Goal: Obtain resource: Download file/media

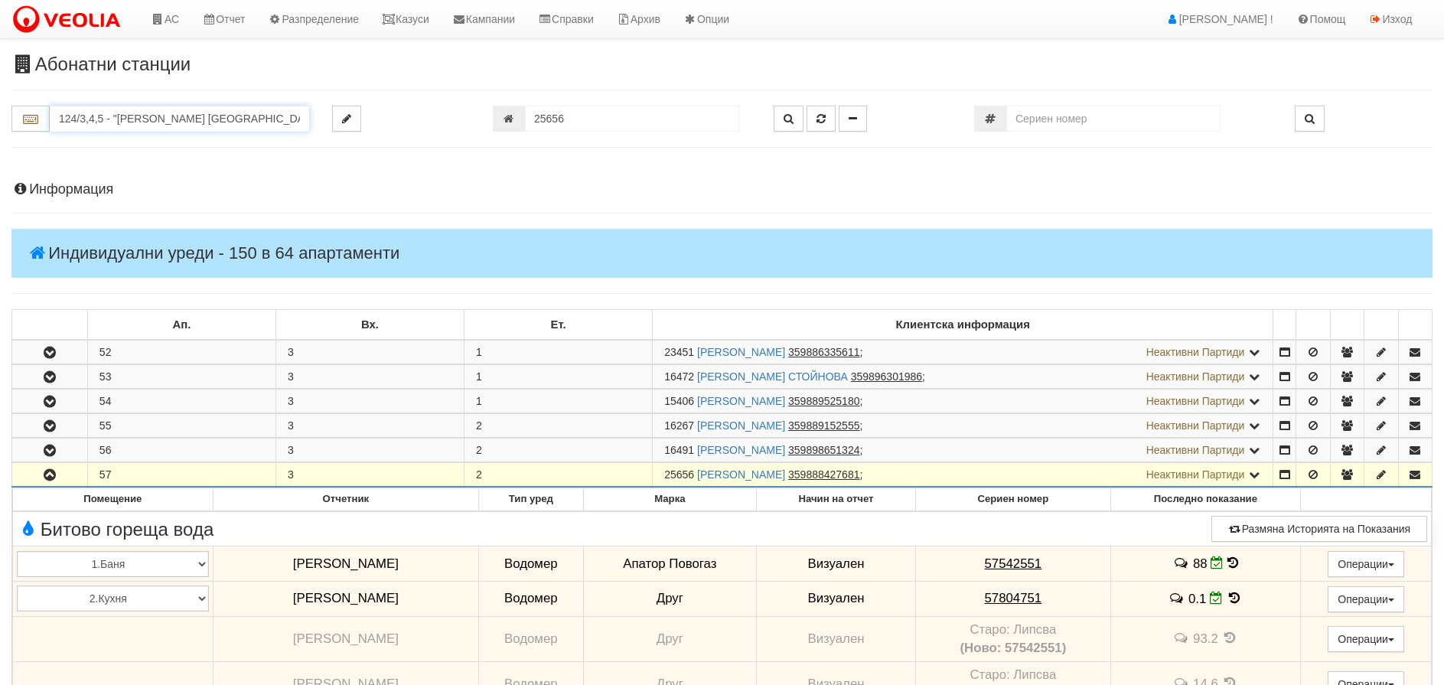
click at [181, 106] on input "124/3,4,5 - "ВЕОЛИЯ ЕНЕРДЖИ ВАРНА " ЕАД" at bounding box center [179, 119] width 259 height 26
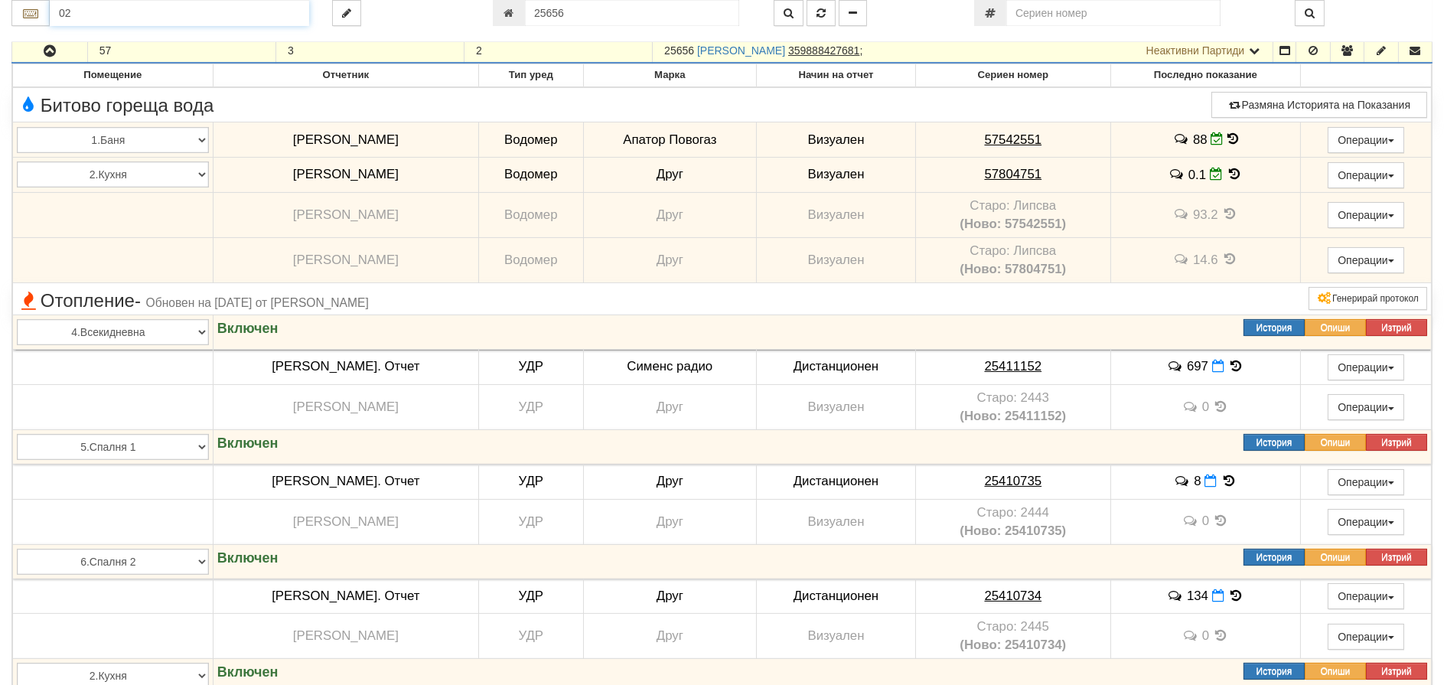
type input "0"
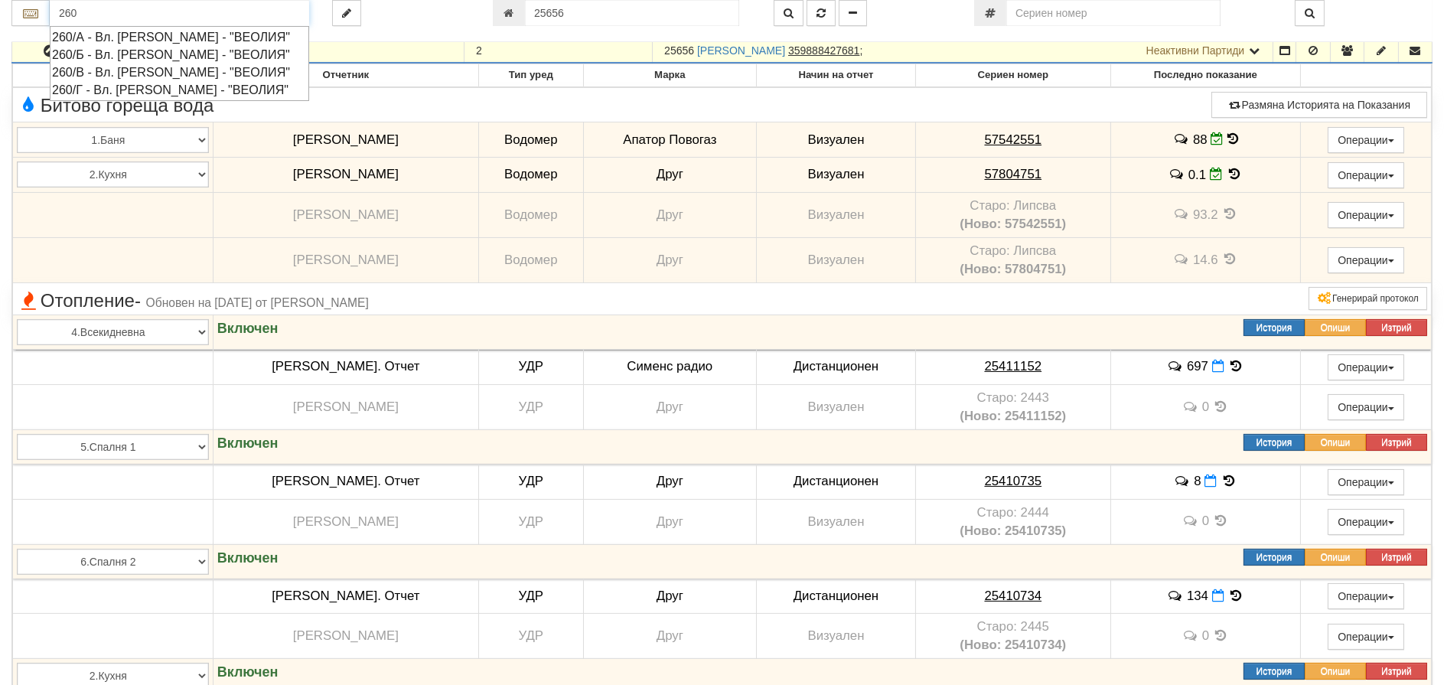
click at [103, 57] on div "260/Б - Вл. Варненчик - "ВЕОЛИЯ"" at bounding box center [179, 55] width 255 height 18
type input "260/Б - Вл. Варненчик - "ВЕОЛИЯ""
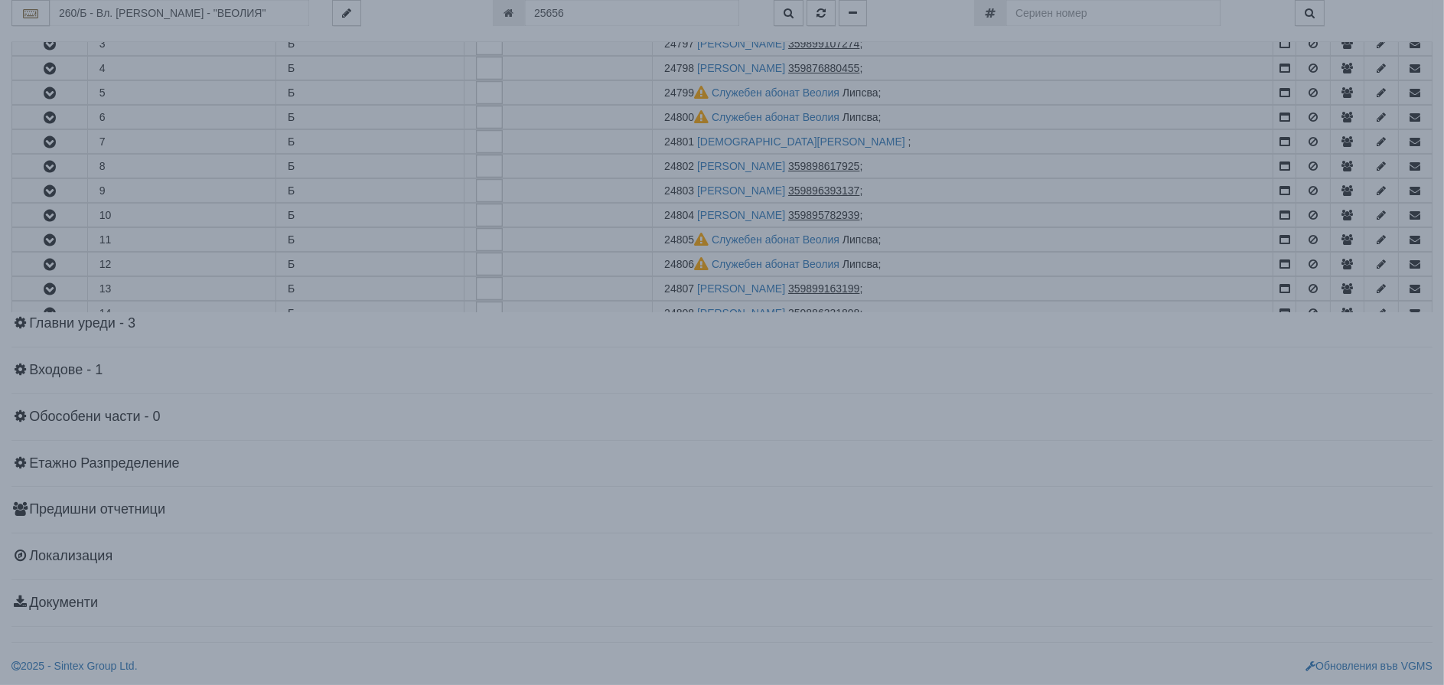
scroll to position [0, 0]
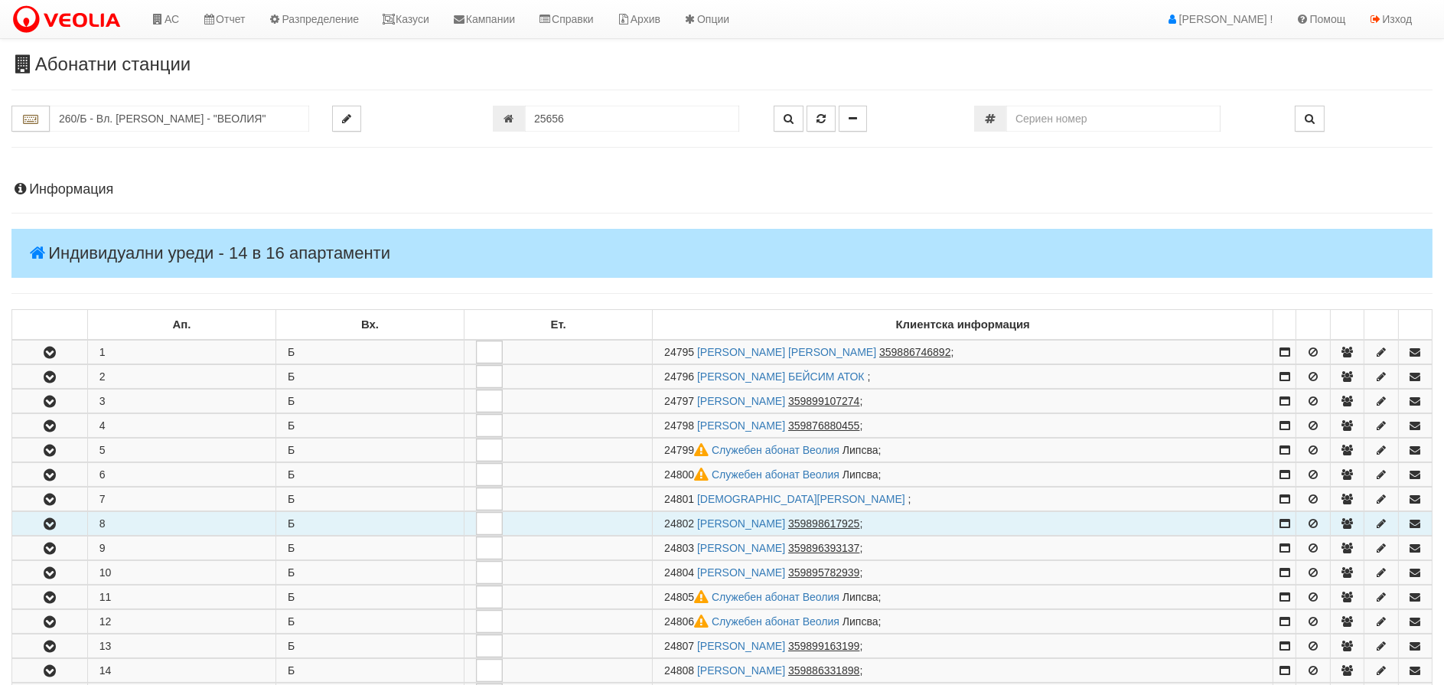
click at [54, 524] on icon "button" at bounding box center [50, 524] width 18 height 11
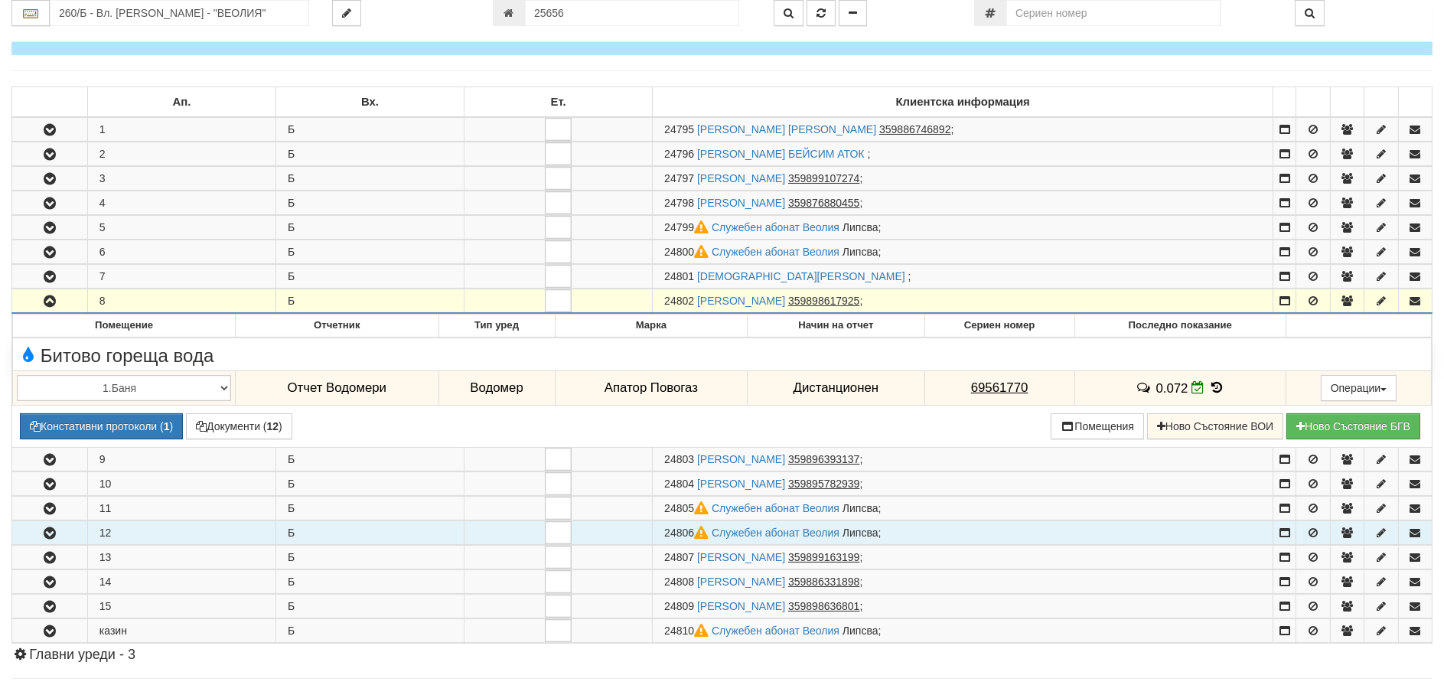
scroll to position [230, 0]
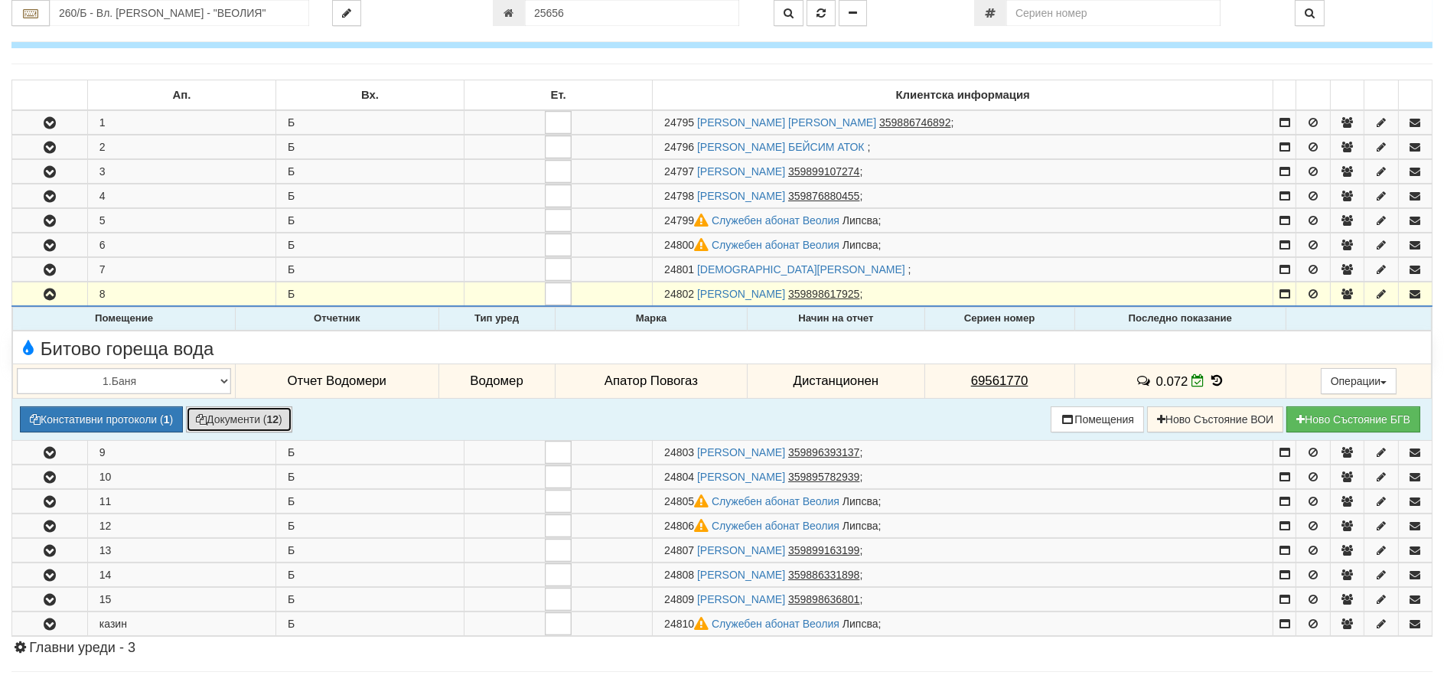
click at [226, 414] on button "Документи ( 12 )" at bounding box center [239, 419] width 106 height 26
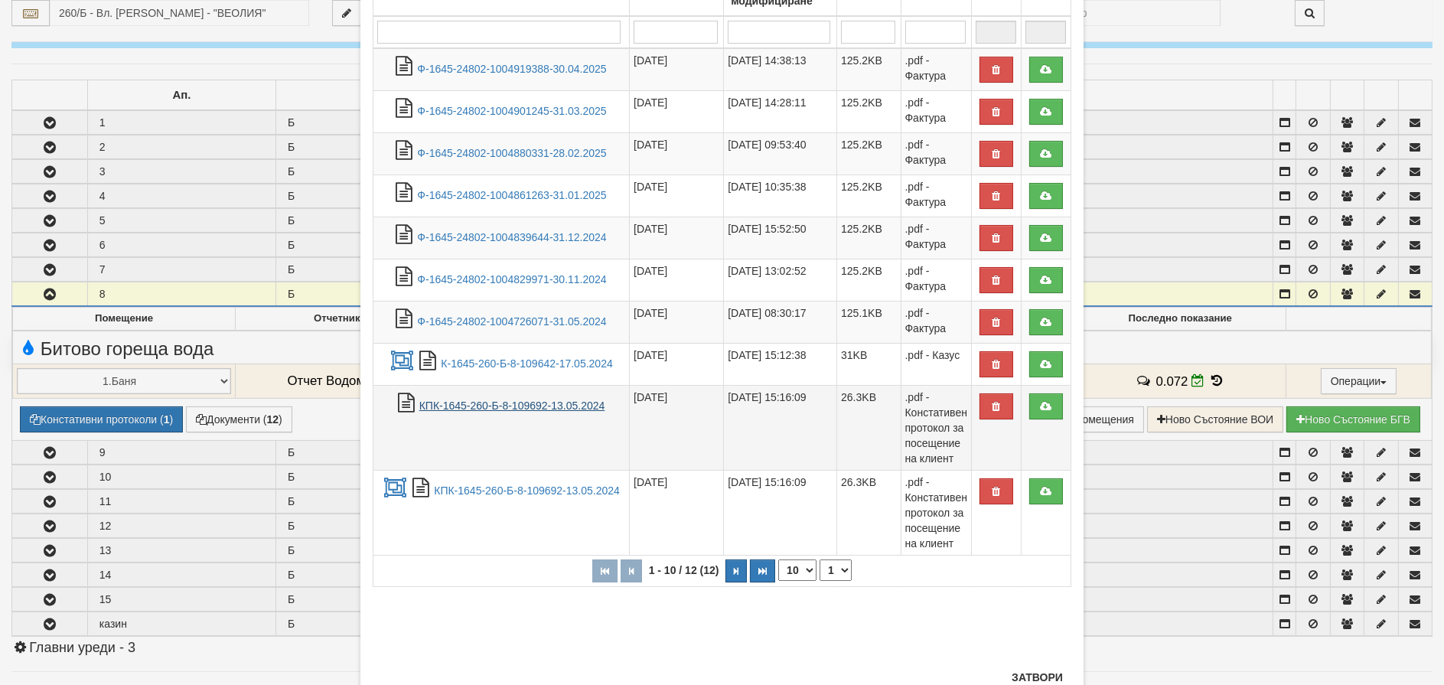
scroll to position [194, 0]
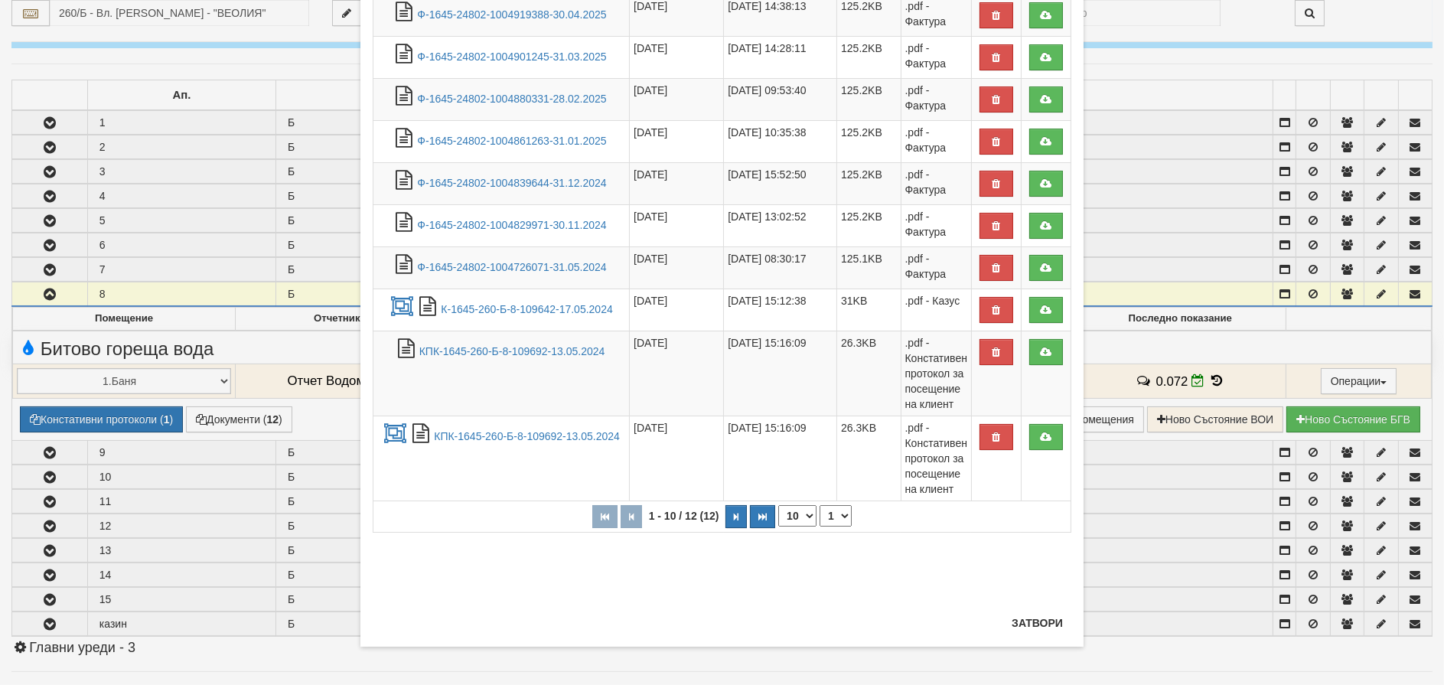
click at [784, 516] on select "10 20 30 40" at bounding box center [797, 515] width 38 height 21
select select "40"
click at [778, 526] on select "10 20 30 40" at bounding box center [797, 515] width 38 height 21
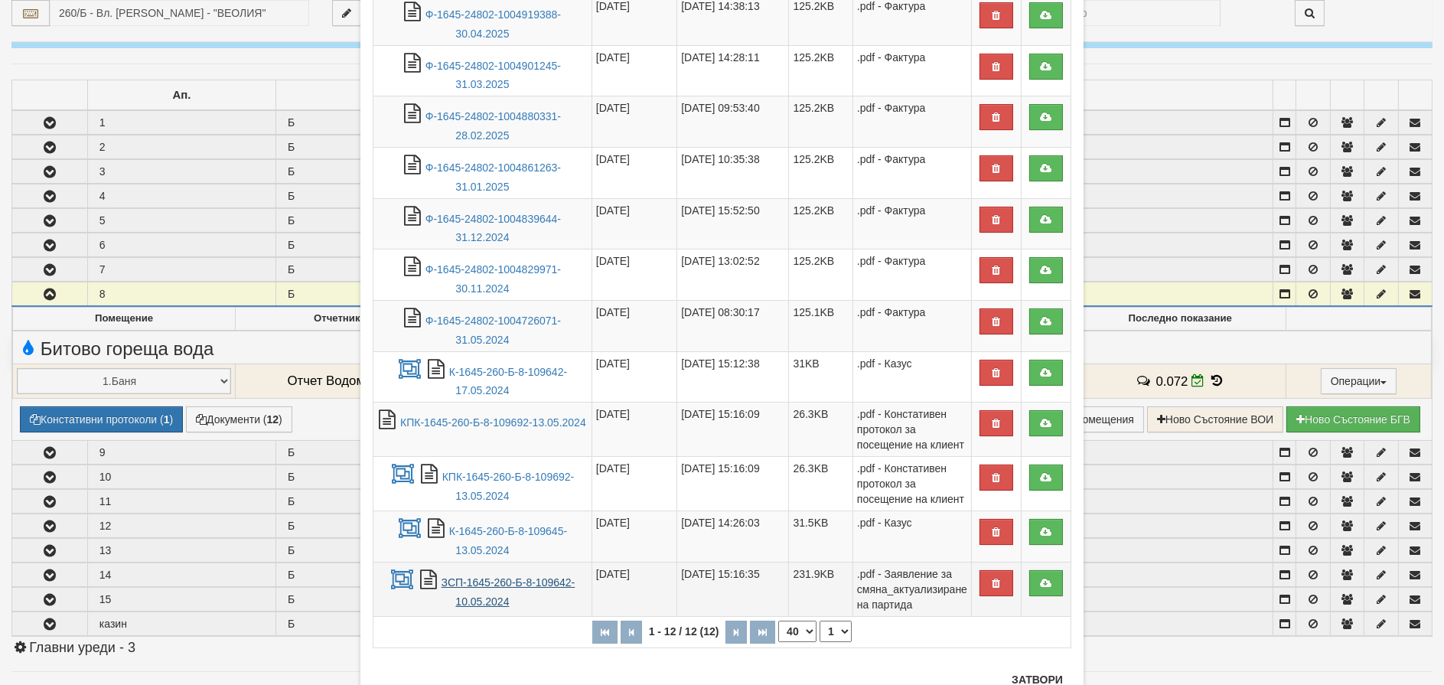
click at [505, 585] on link "ЗСП-1645-260-Б-8-109642-10.05.2024" at bounding box center [508, 591] width 134 height 31
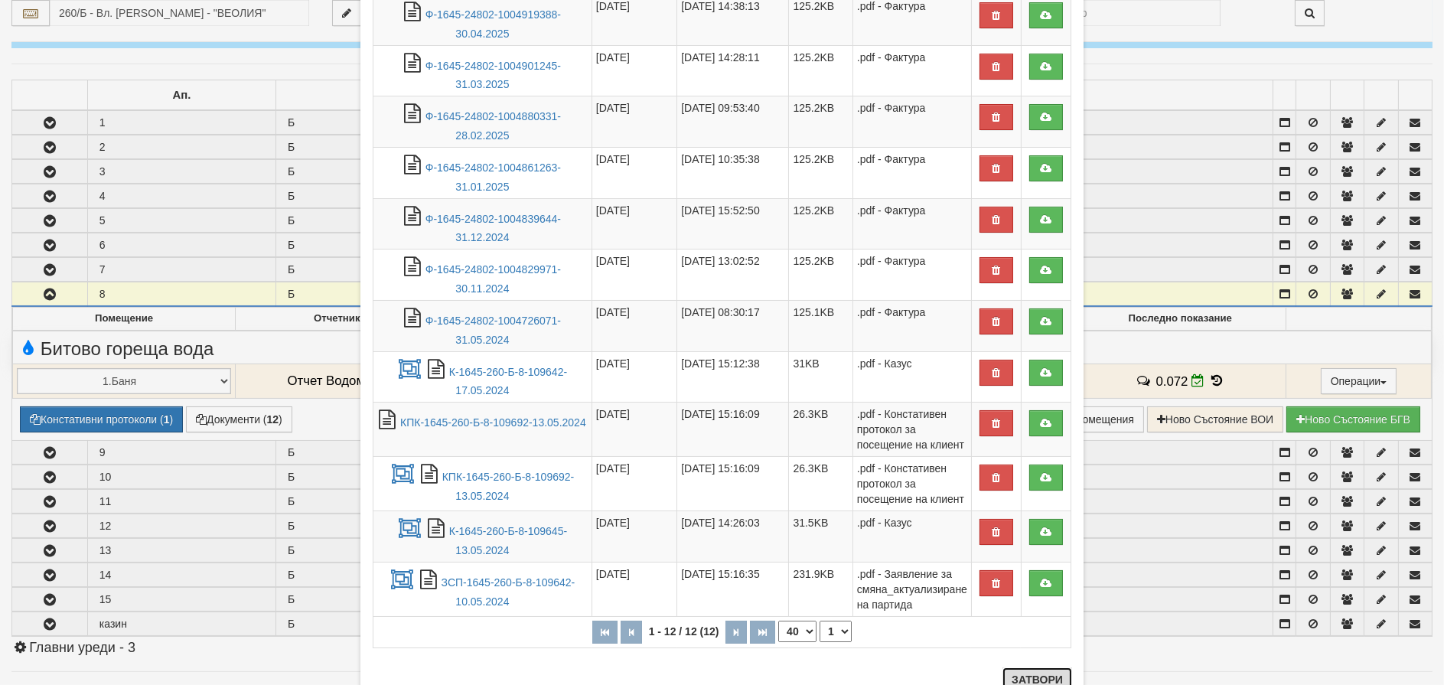
click at [1019, 673] on button "Затвори" at bounding box center [1037, 679] width 70 height 24
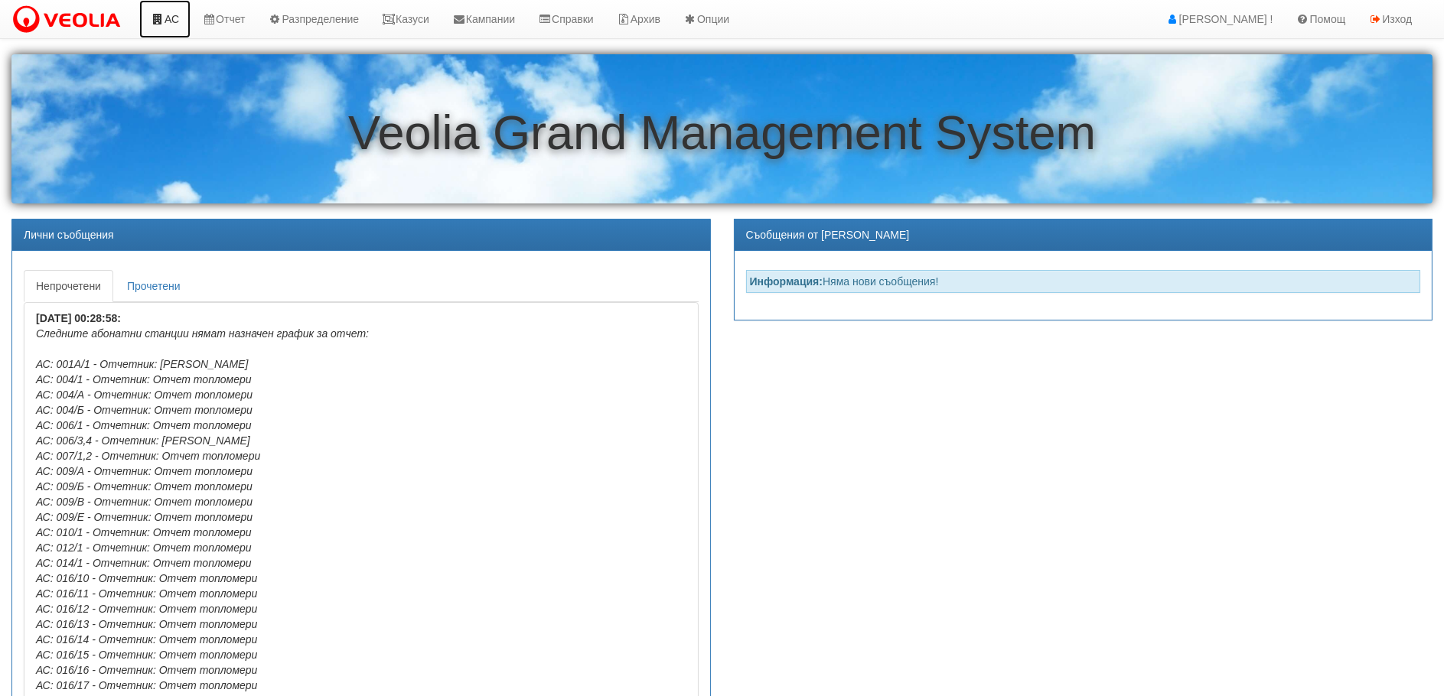
click at [171, 16] on link "АС" at bounding box center [164, 19] width 51 height 38
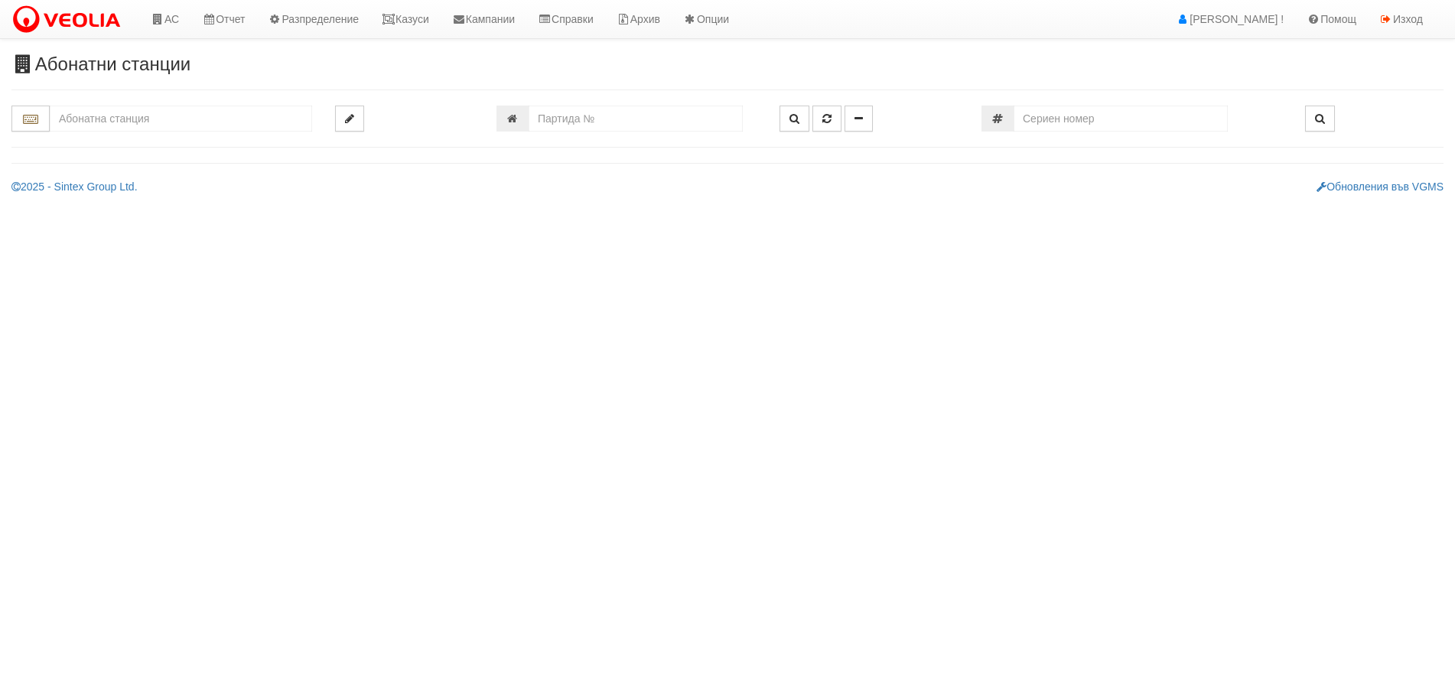
click at [99, 119] on input "text" at bounding box center [181, 119] width 262 height 26
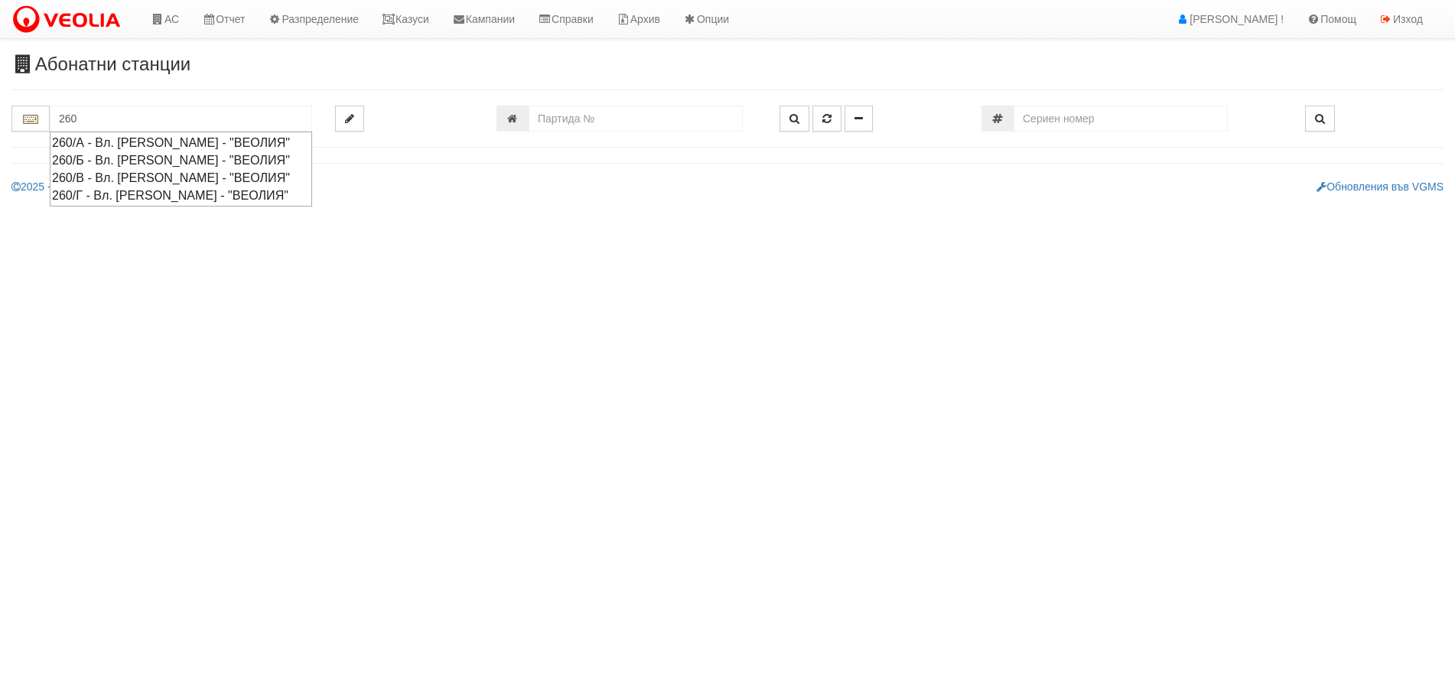
click at [75, 196] on div "260/Г - Вл. Варненчик - "ВЕОЛИЯ"" at bounding box center [181, 196] width 258 height 18
type input "260/Г - Вл. Варненчик - "ВЕОЛИЯ""
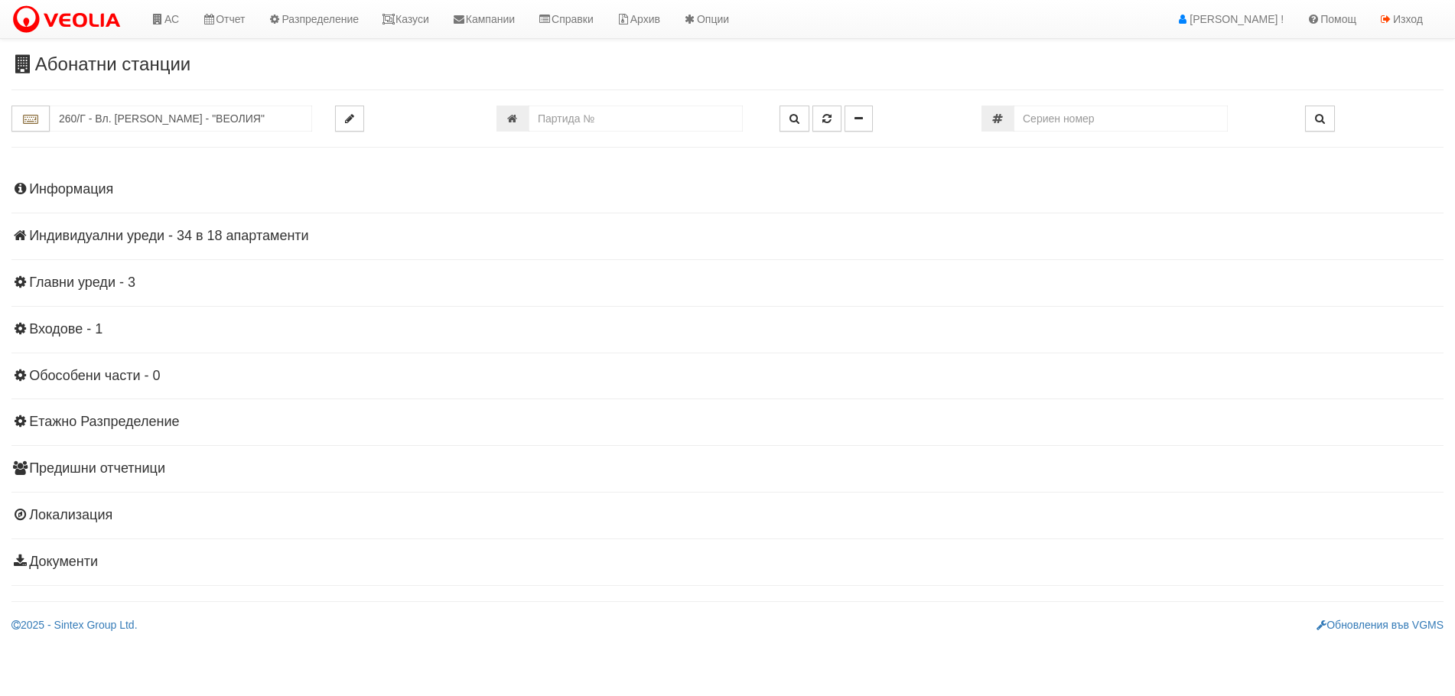
click at [83, 234] on h4 "Индивидуални уреди - 34 в 18 апартаменти" at bounding box center [727, 236] width 1432 height 15
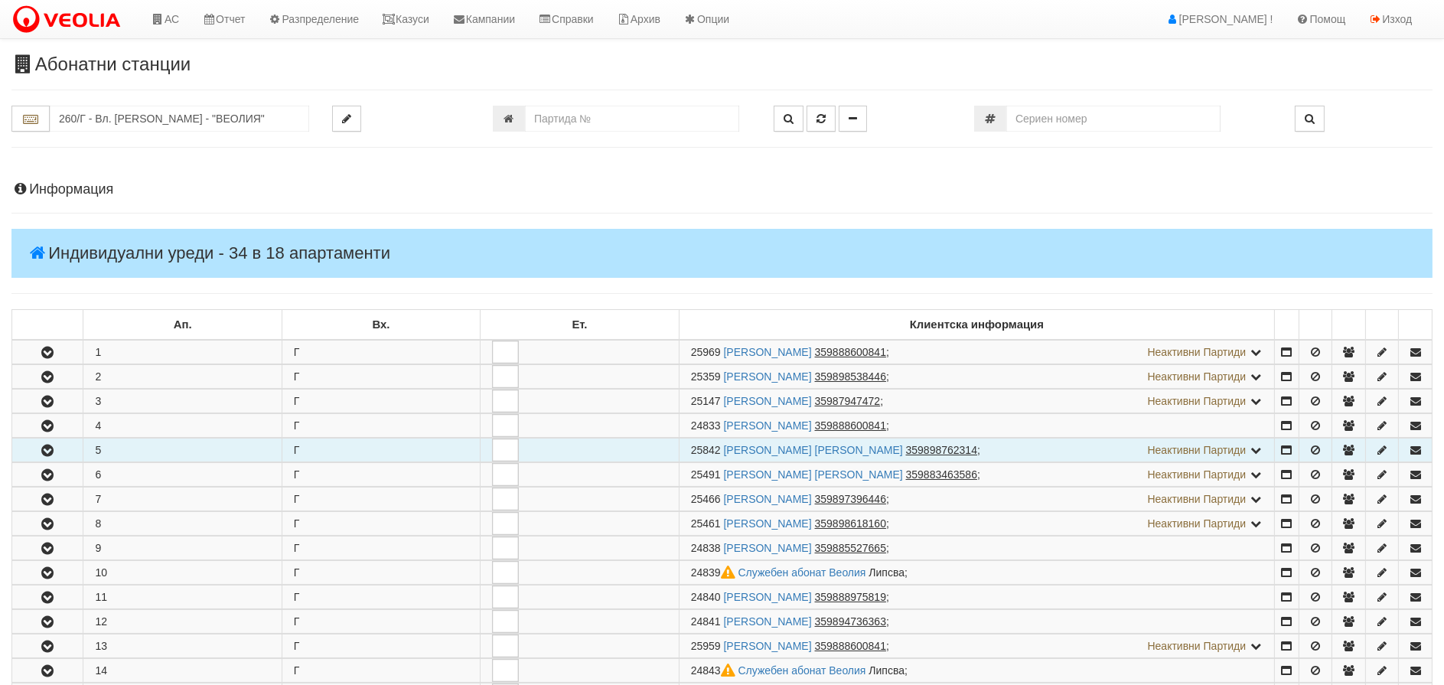
click at [46, 447] on icon "button" at bounding box center [47, 450] width 18 height 11
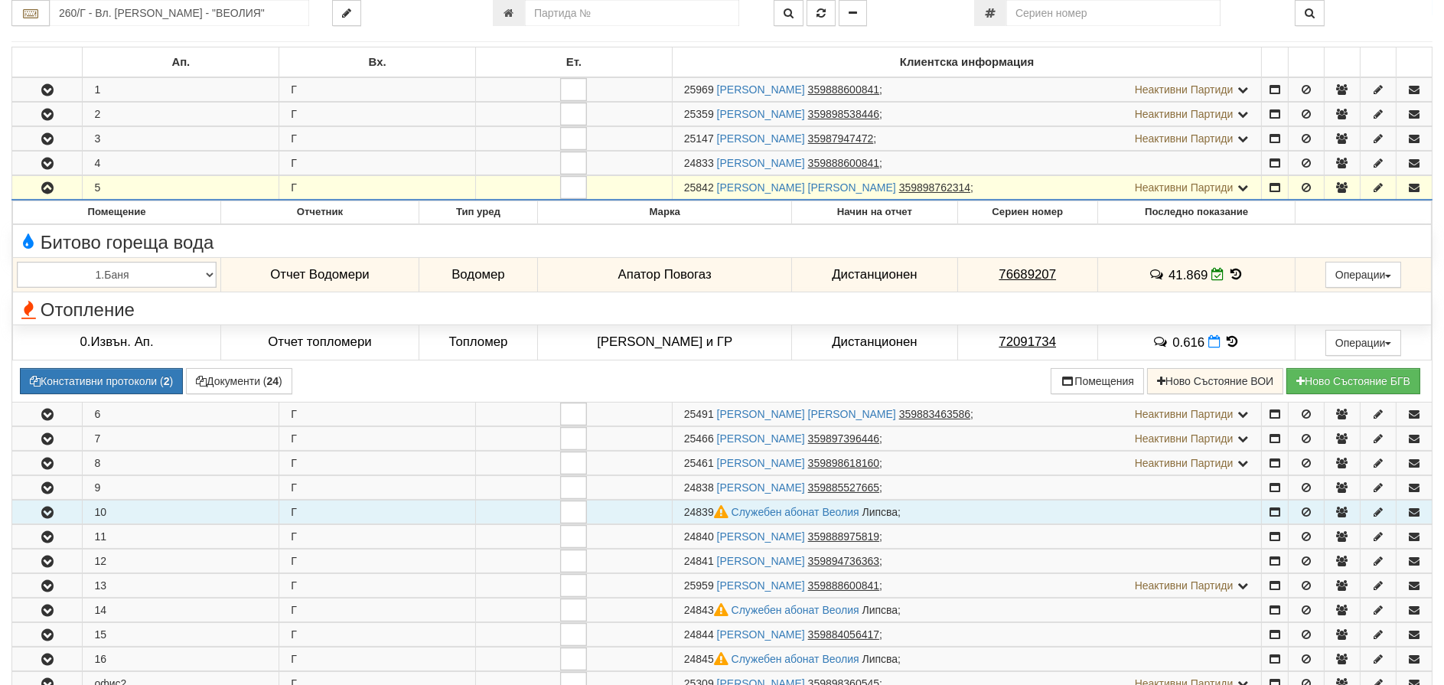
scroll to position [306, 0]
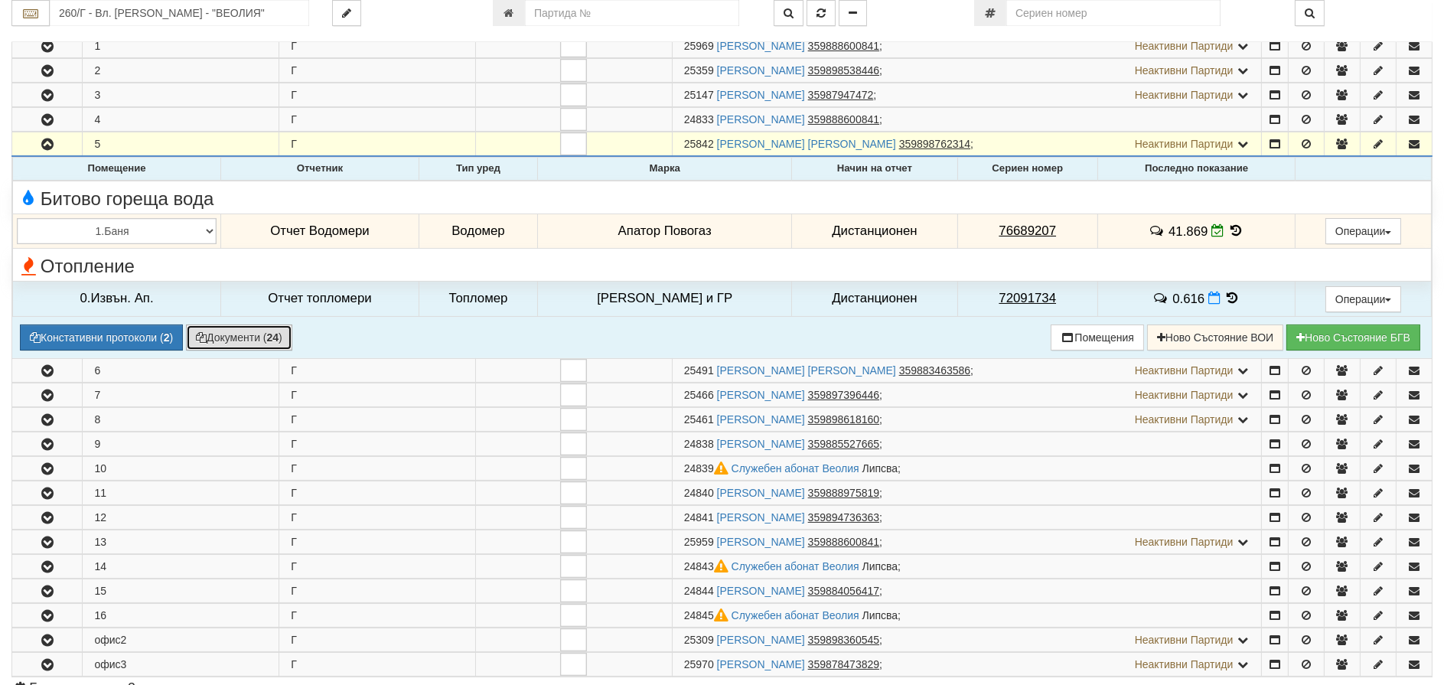
click at [214, 337] on button "Документи ( 24 )" at bounding box center [239, 337] width 106 height 26
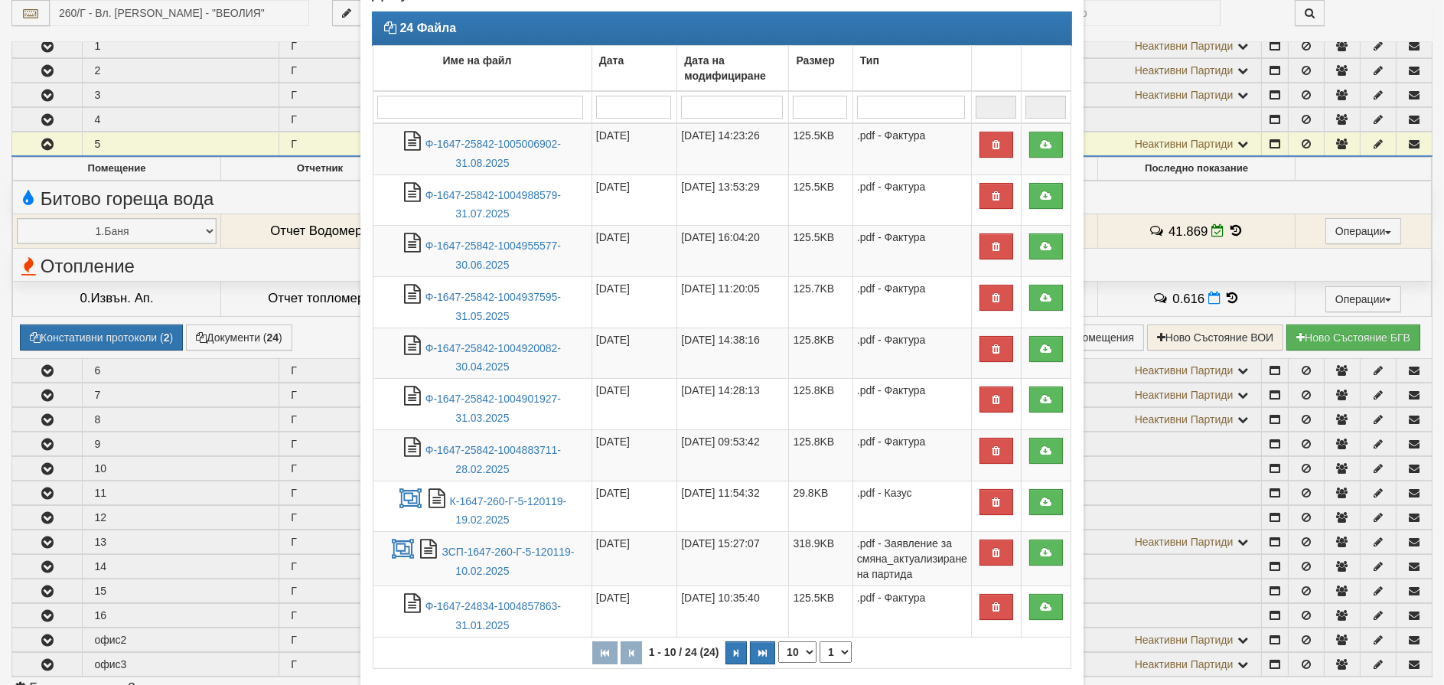
scroll to position [187, 0]
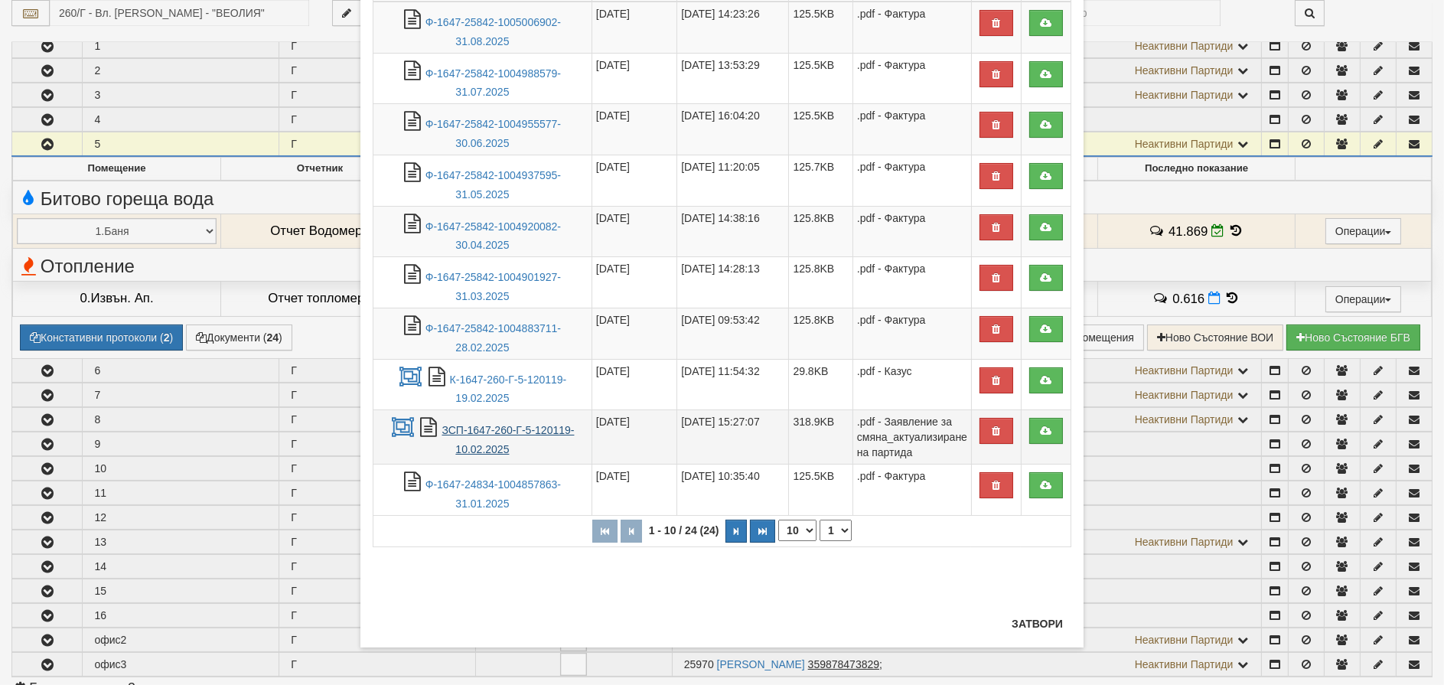
click at [500, 430] on link "ЗСП-1647-260-Г-5-120119-10.02.2025" at bounding box center [507, 439] width 132 height 31
click at [1030, 622] on button "Затвори" at bounding box center [1037, 623] width 70 height 24
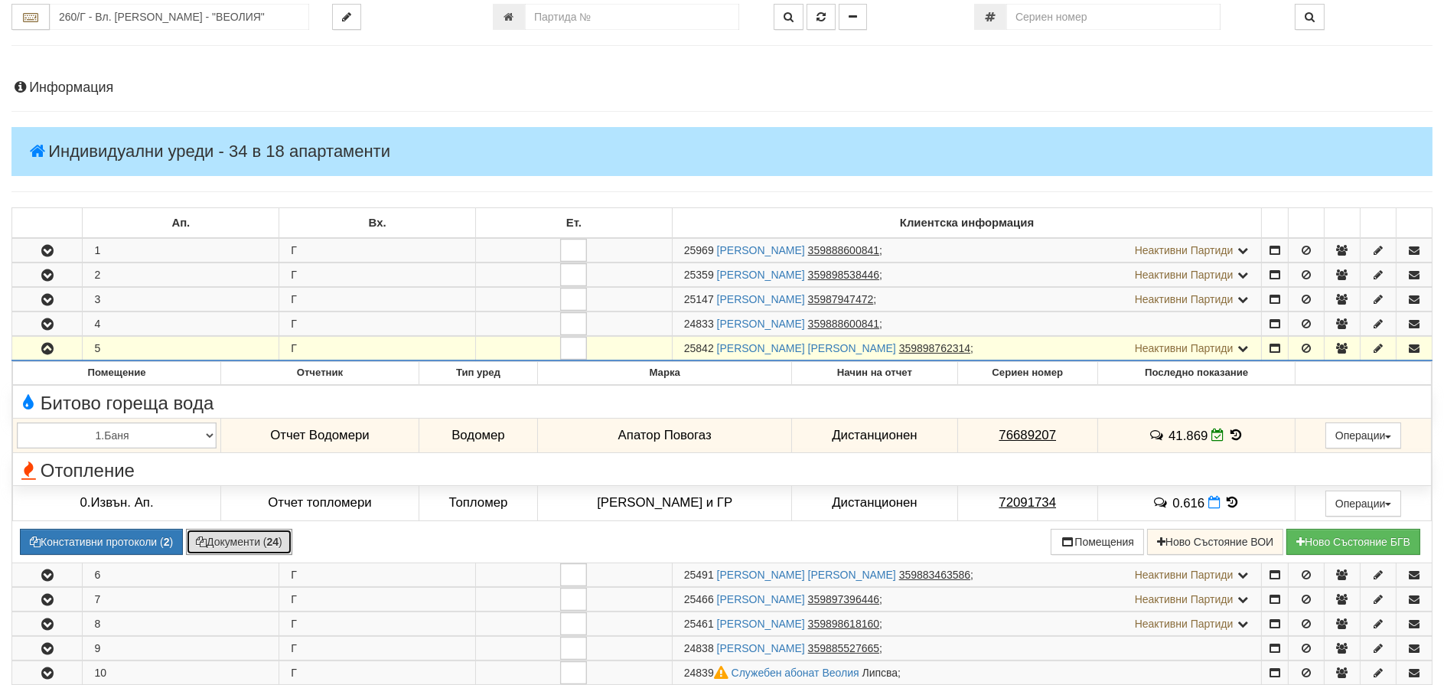
scroll to position [77, 0]
